Goal: Task Accomplishment & Management: Complete application form

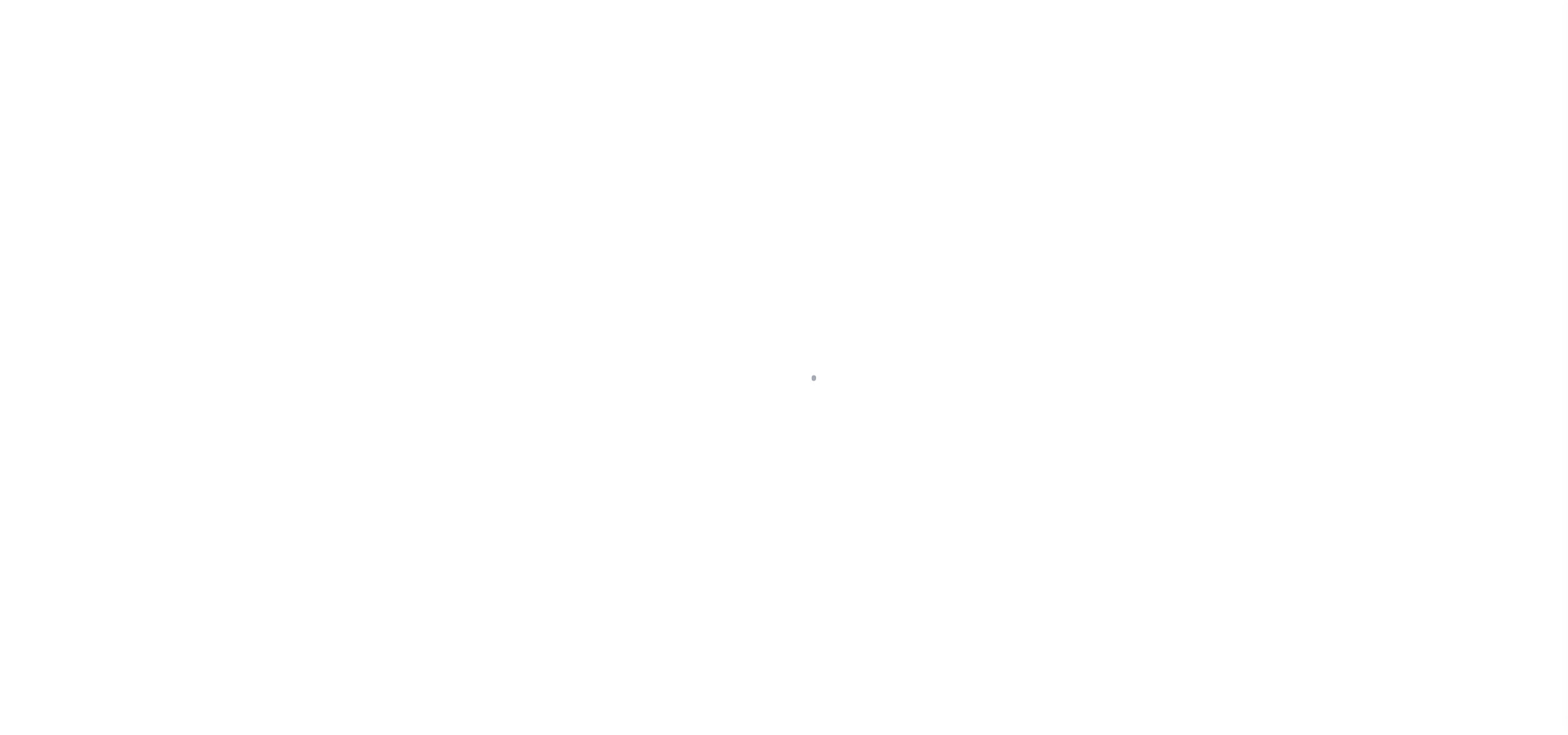
select select "8018"
select select "2599"
select select "400"
select select "NonEscrow"
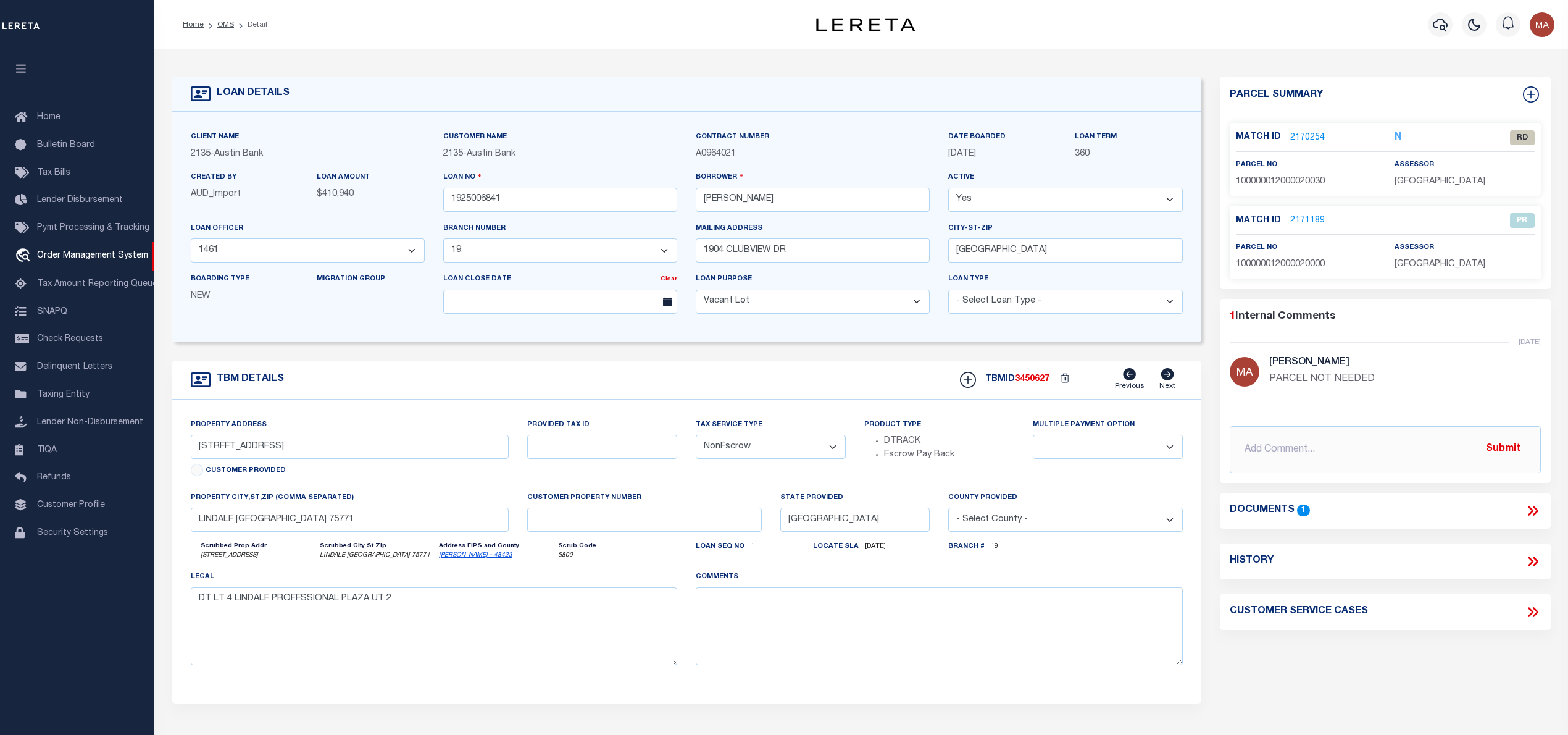
click at [1303, 133] on link "2170254" at bounding box center [1308, 138] width 35 height 13
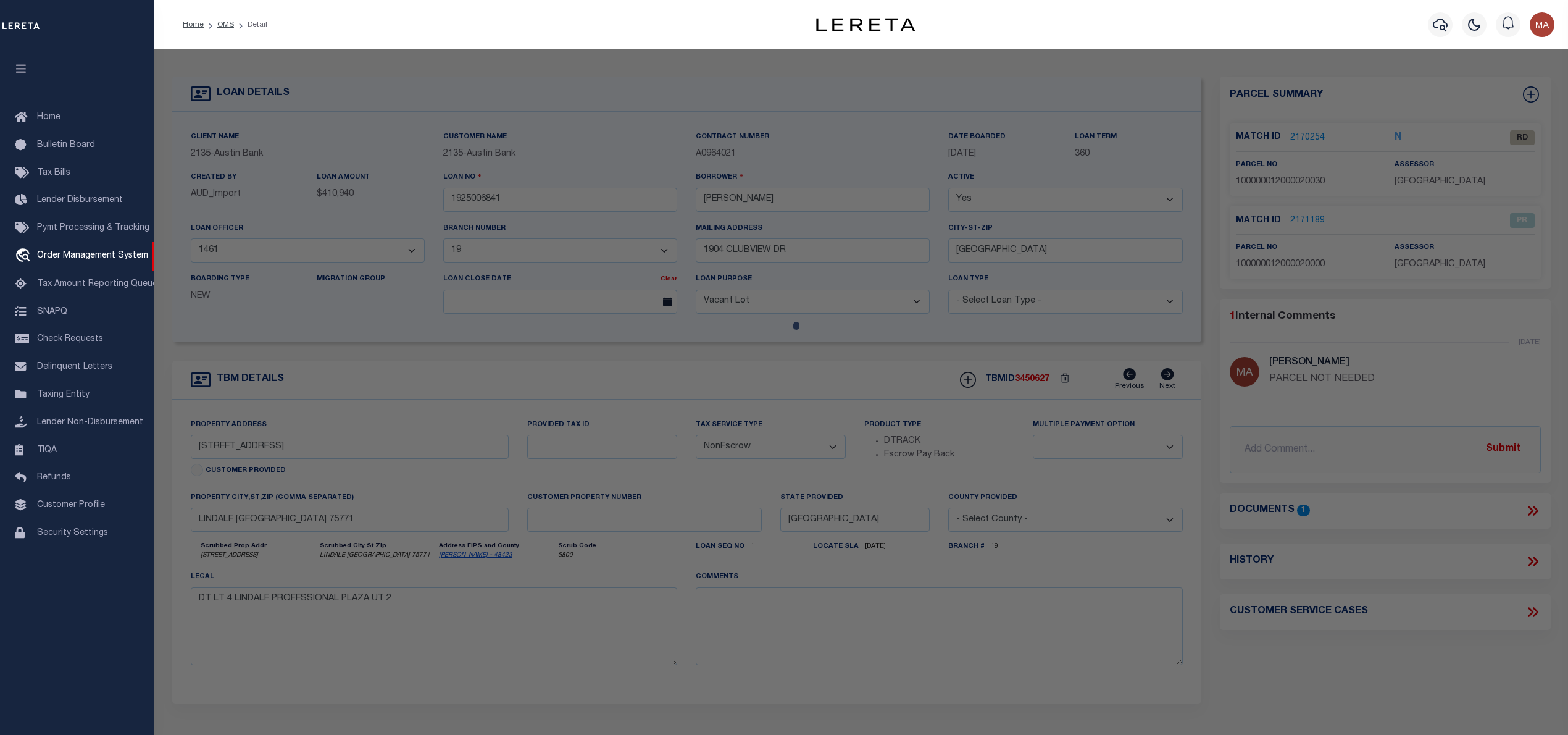
select select "AS"
select select
checkbox input "false"
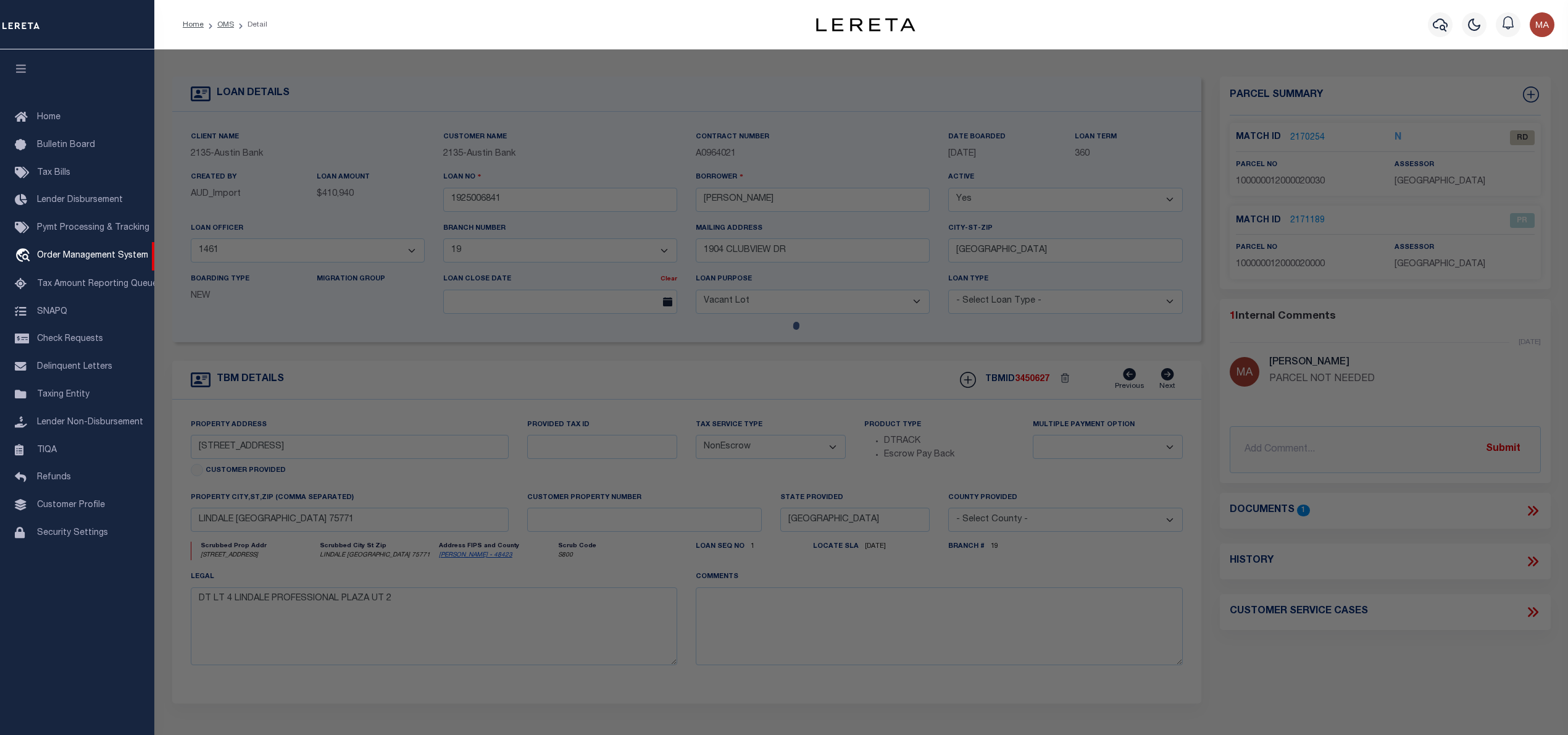
select select "RD"
type input "A & A INVESTMENTS LLC"
select select "ATL"
select select "ADD"
type input "[STREET_ADDRESS]"
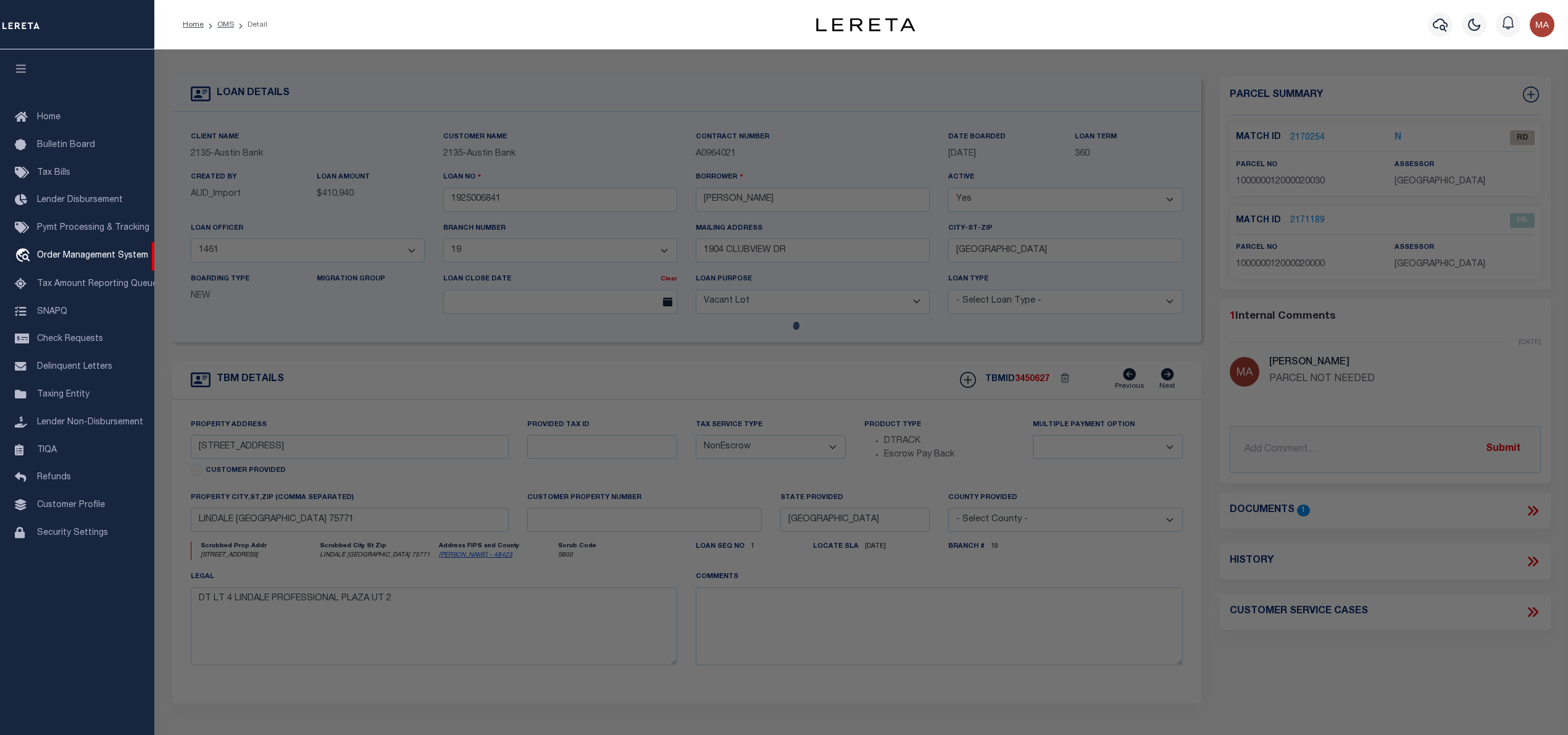
type input "[GEOGRAPHIC_DATA], [GEOGRAPHIC_DATA] 75771"
type textarea "ABST A0120 J BONDTRACT 20C, 20A"
type textarea "Document uploaded that satisfies a legal requirement, changing from [GEOGRAPHIC…"
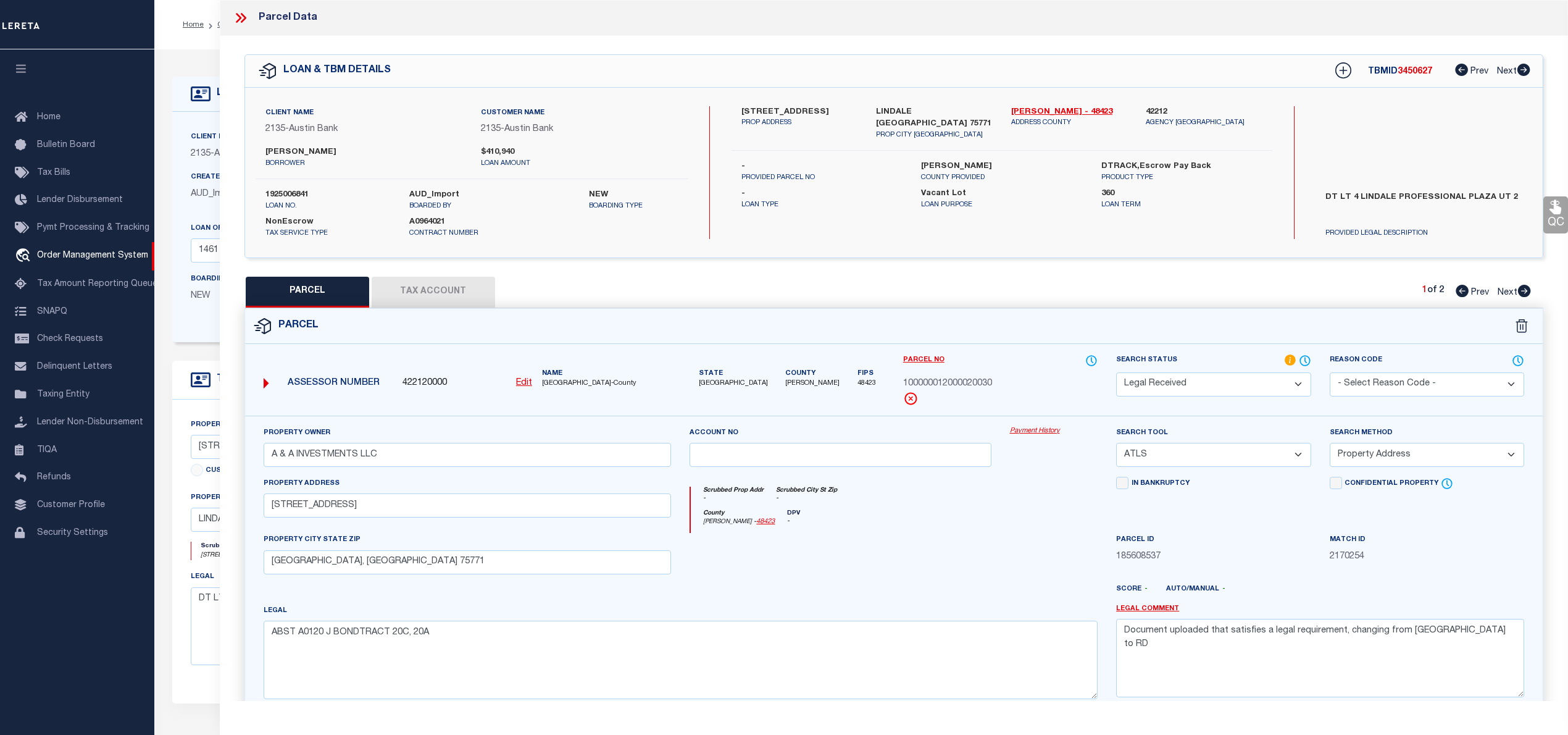
click at [1524, 289] on icon at bounding box center [1524, 290] width 13 height 12
select select "AS"
select select
checkbox input "false"
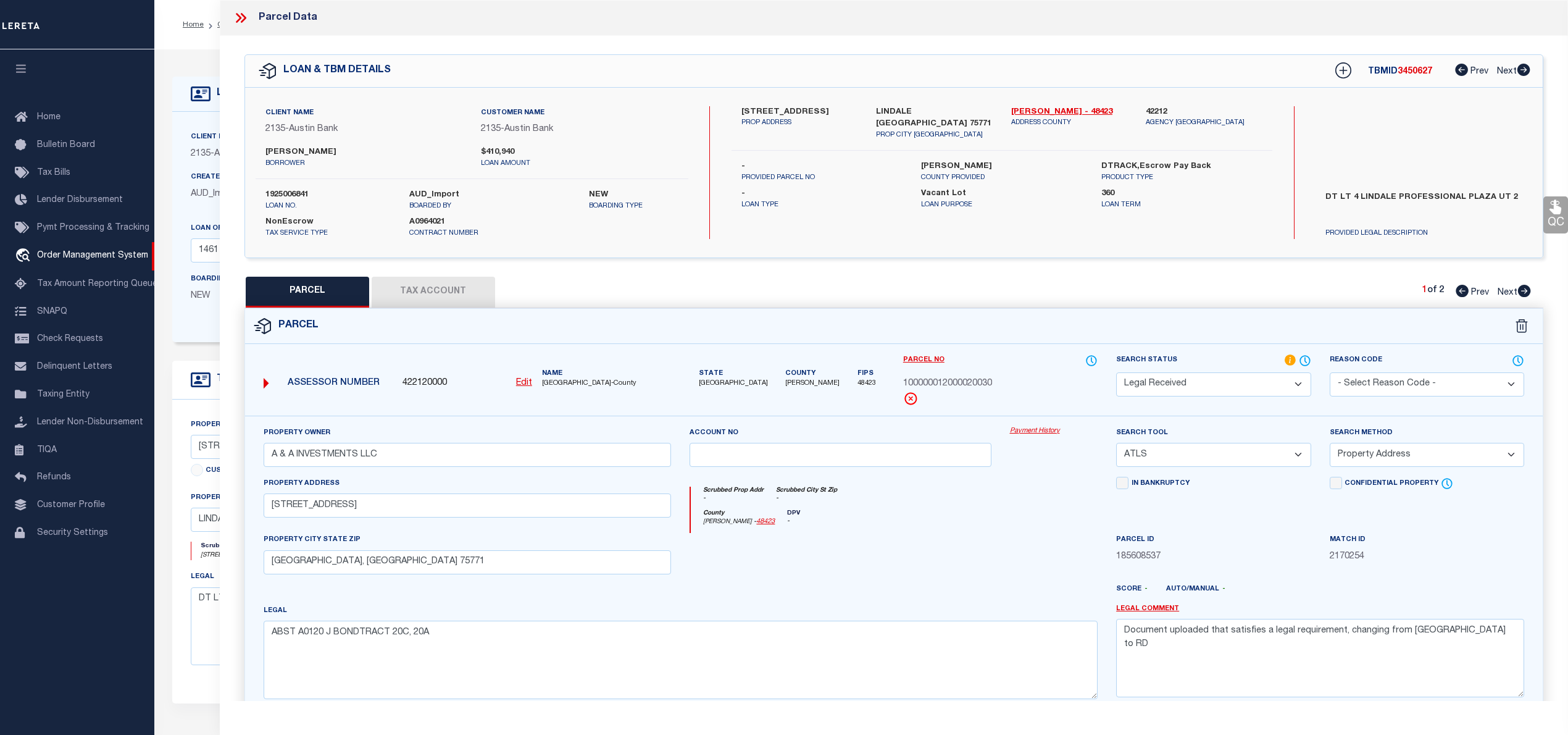
checkbox input "false"
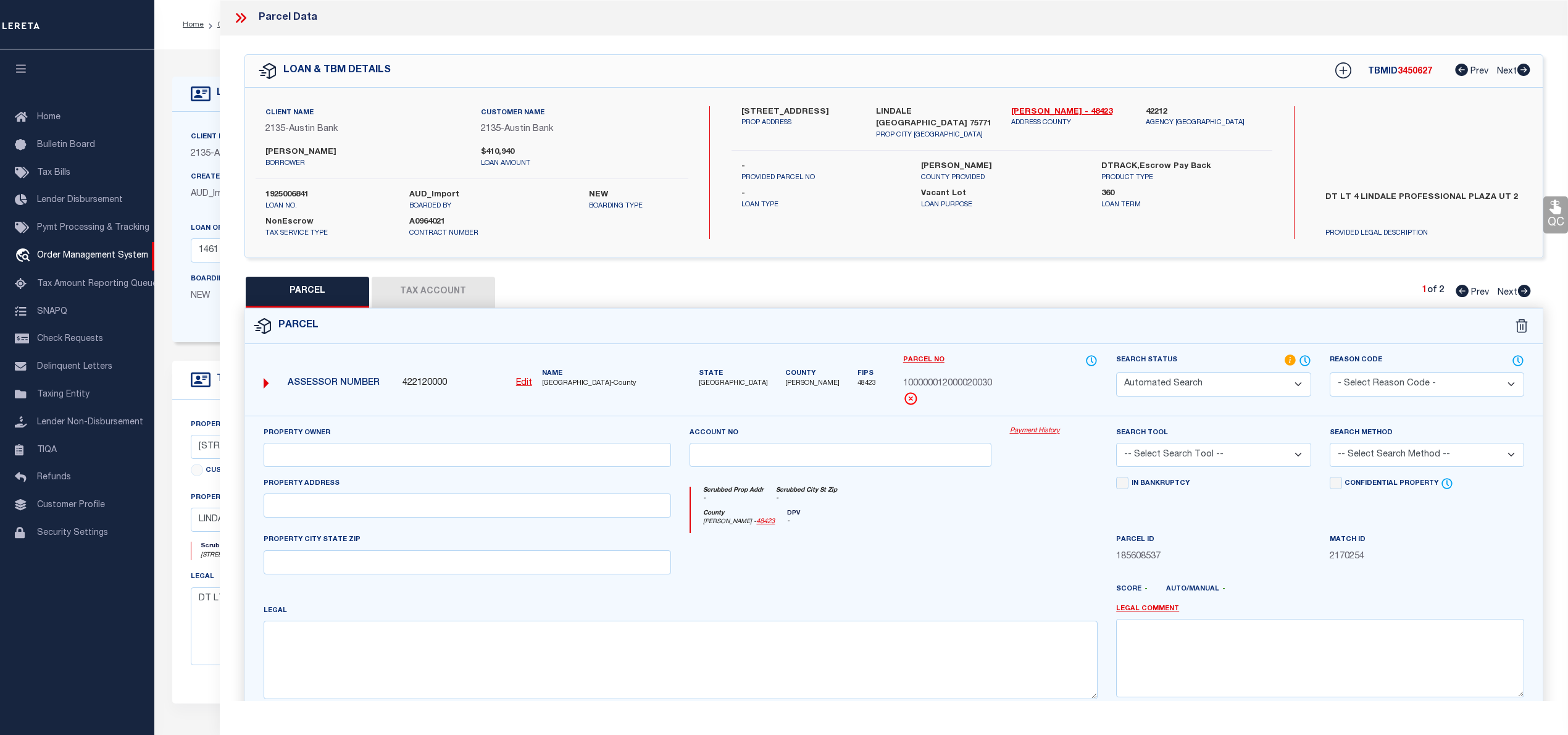
select select "PR"
select select "099"
type input "A & A INVESTMENTS LLC"
select select "ATL"
select select "ADD"
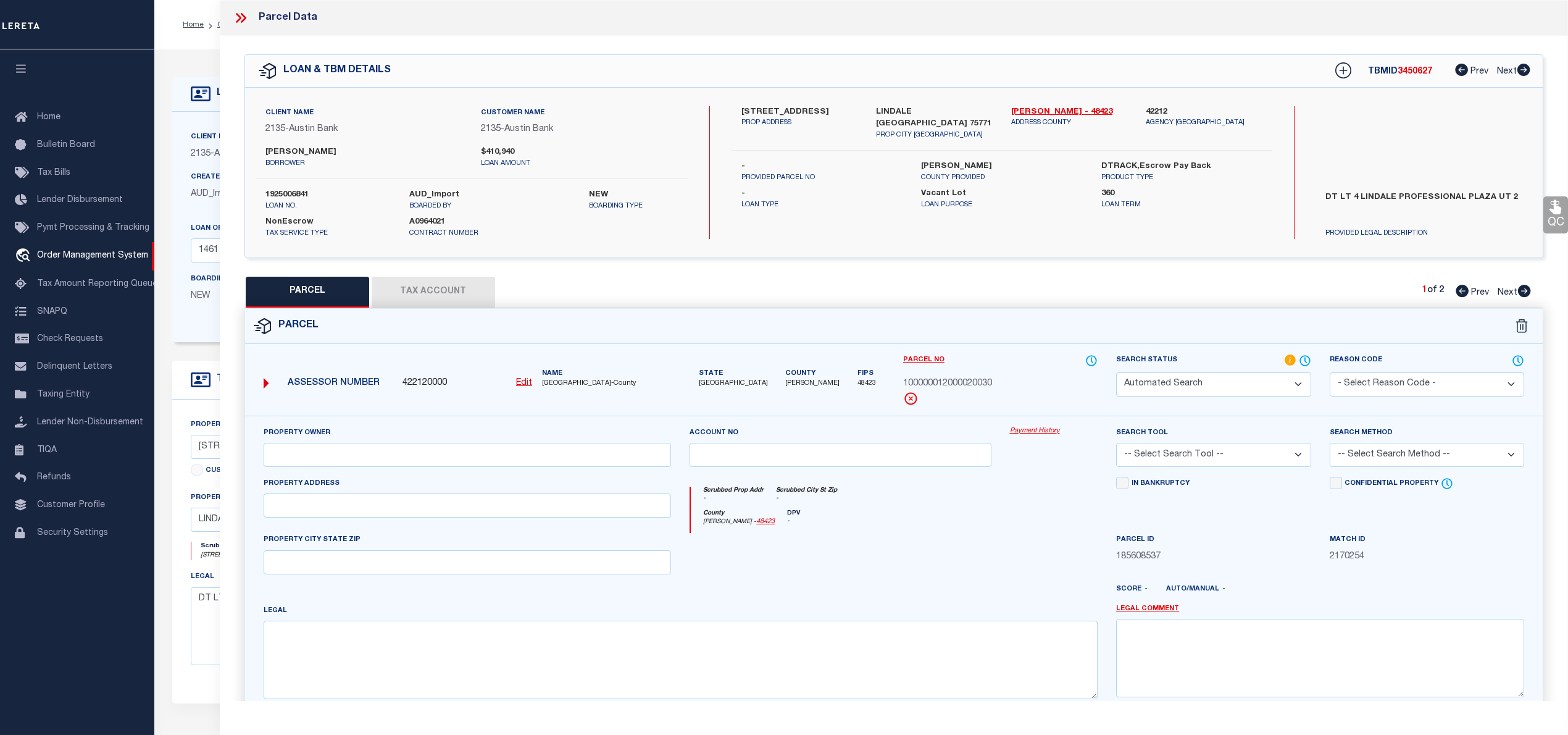
type input "[STREET_ADDRESS]"
type input "[GEOGRAPHIC_DATA], [GEOGRAPHIC_DATA] 75771"
type textarea "ABST A0120 J BONDTRACT 20"
type textarea "PARCEL NOT NEEDED"
click at [1456, 292] on icon at bounding box center [1462, 290] width 13 height 12
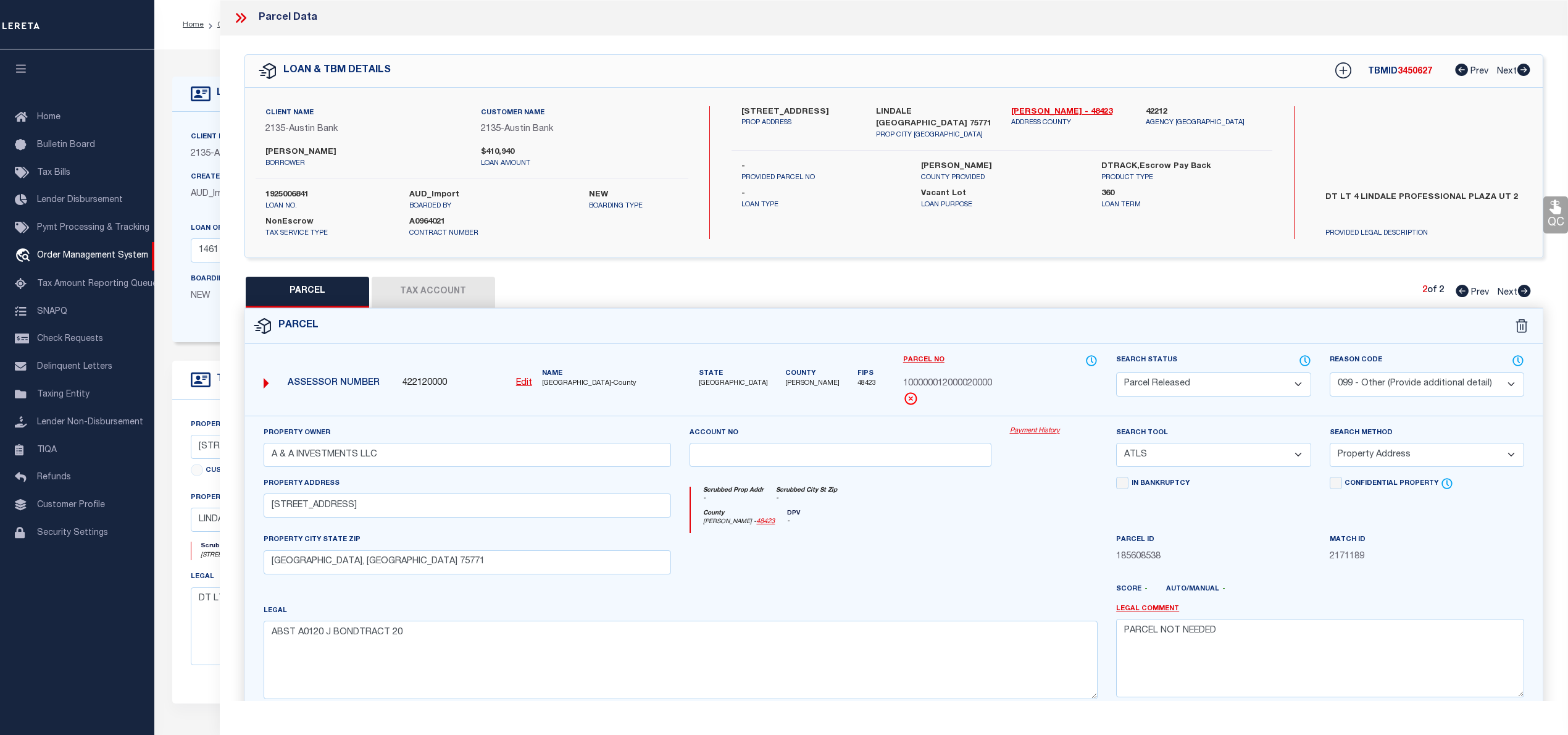
select select "AS"
select select
checkbox input "false"
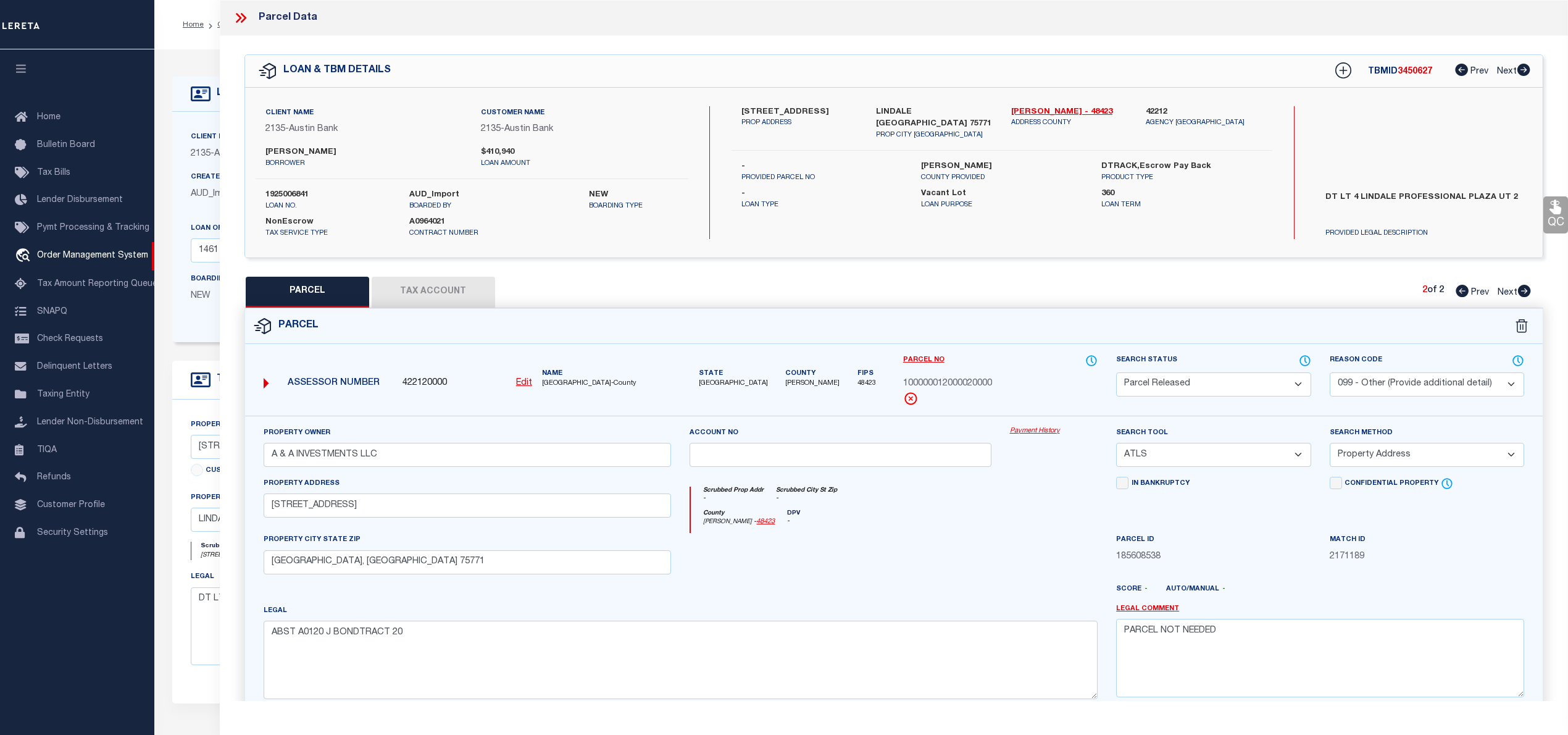
checkbox input "false"
select select "RD"
type input "A & A INVESTMENTS LLC"
select select "ATL"
select select "ADD"
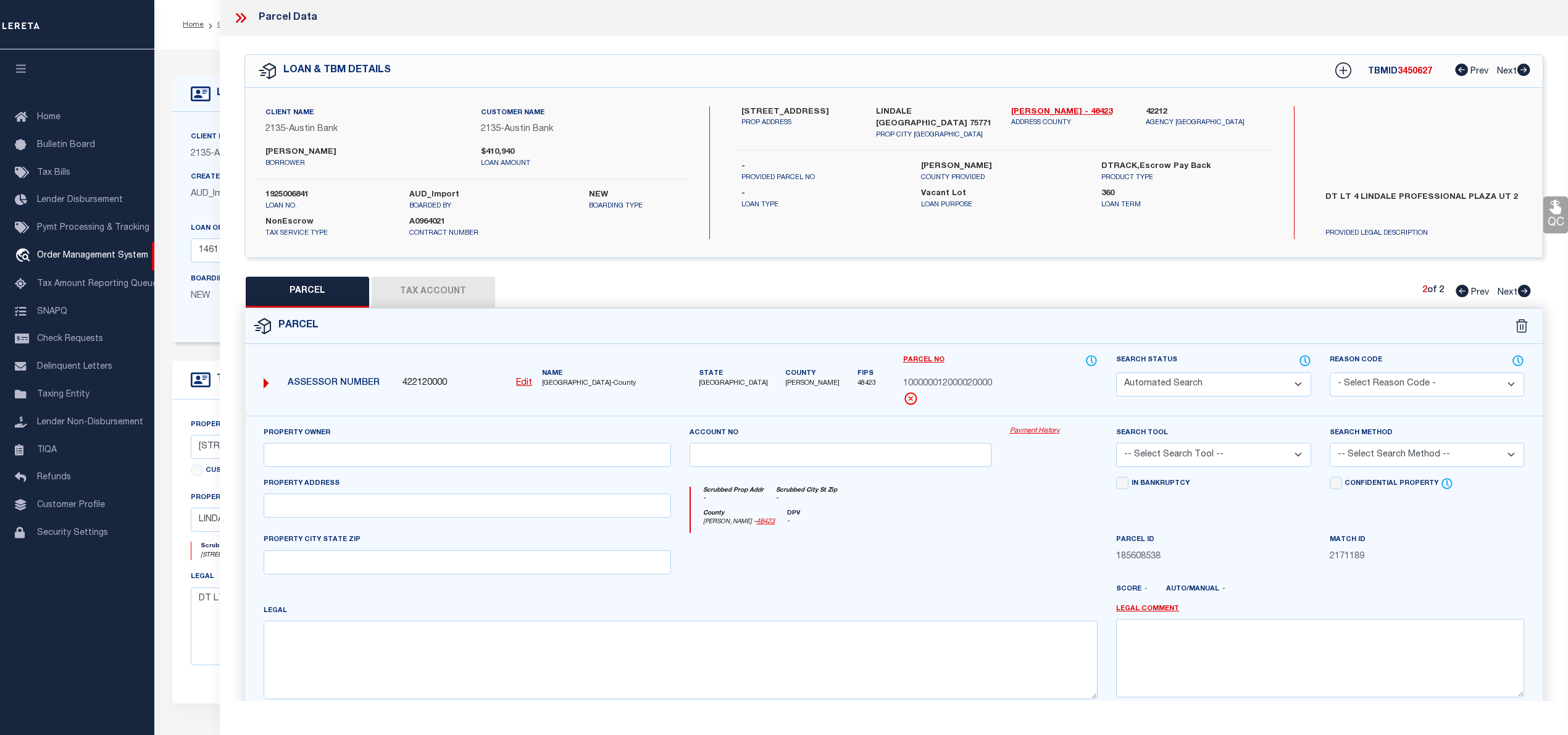
type input "[STREET_ADDRESS]"
type input "[GEOGRAPHIC_DATA], [GEOGRAPHIC_DATA] 75771"
type textarea "ABST A0120 J BONDTRACT 20C, 20A"
type textarea "Document uploaded that satisfies a legal requirement, changing from [GEOGRAPHIC…"
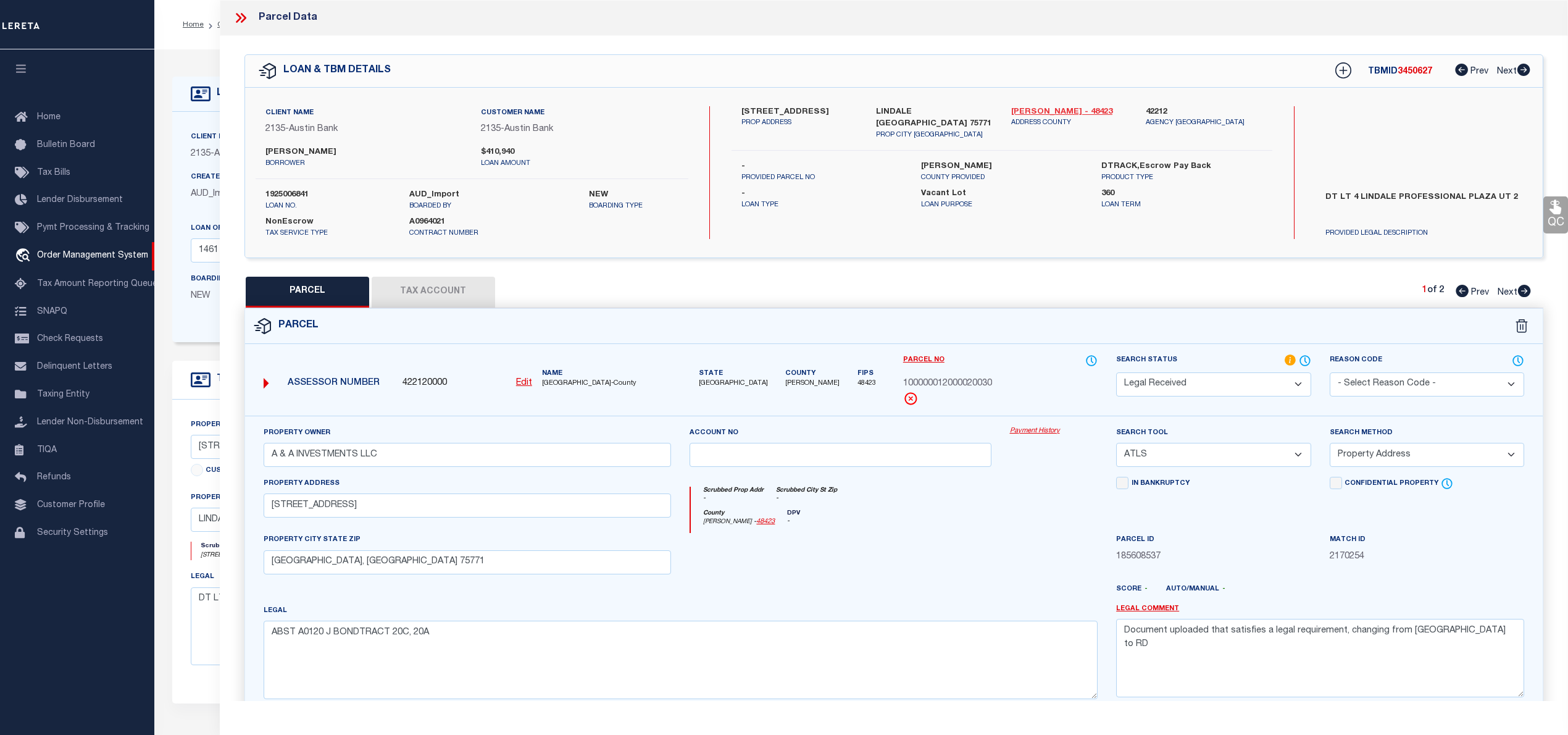
click at [1047, 107] on link "[PERSON_NAME] - 48423" at bounding box center [1069, 112] width 116 height 12
drag, startPoint x: 736, startPoint y: 109, endPoint x: 803, endPoint y: 110, distance: 67.0
click at [803, 110] on div "[STREET_ADDRESS] PROP ADDRESS" at bounding box center [799, 123] width 135 height 35
copy label "[STREET_ADDRESS]"
drag, startPoint x: 265, startPoint y: 148, endPoint x: 317, endPoint y: 147, distance: 52.0
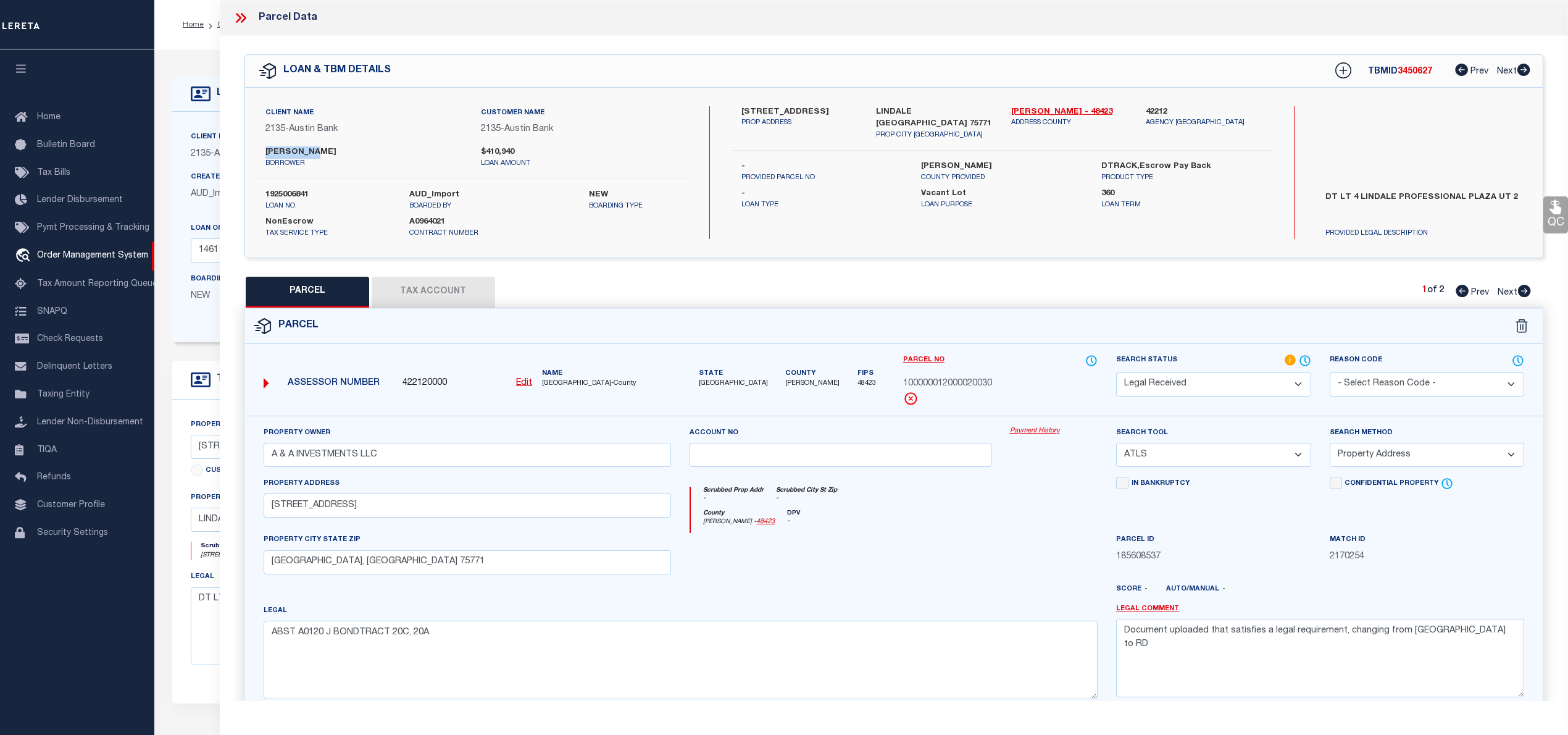
click at [317, 147] on label "[PERSON_NAME]" at bounding box center [364, 152] width 197 height 12
copy label "[PERSON_NAME]"
